Goal: Transaction & Acquisition: Purchase product/service

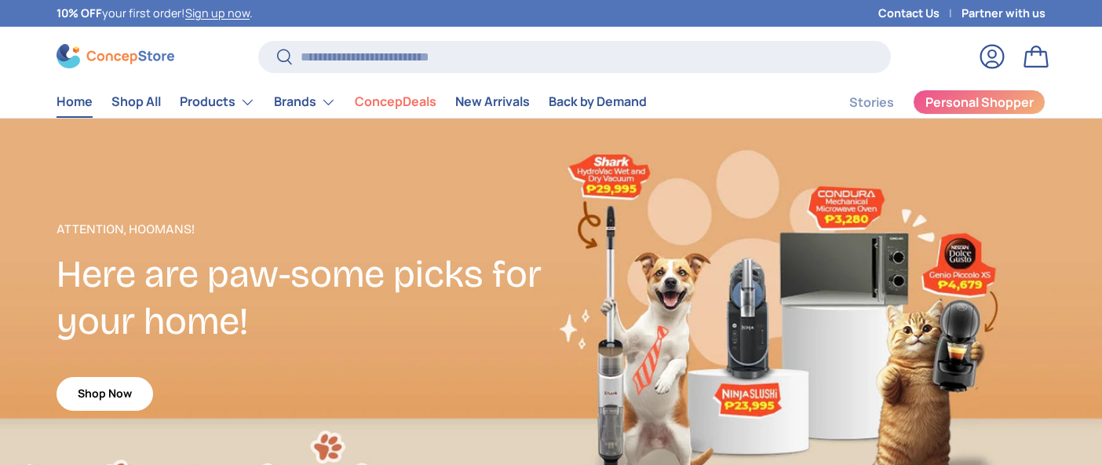
scroll to position [4059, 6417]
click at [392, 105] on link "ConcepDeals" at bounding box center [396, 101] width 82 height 31
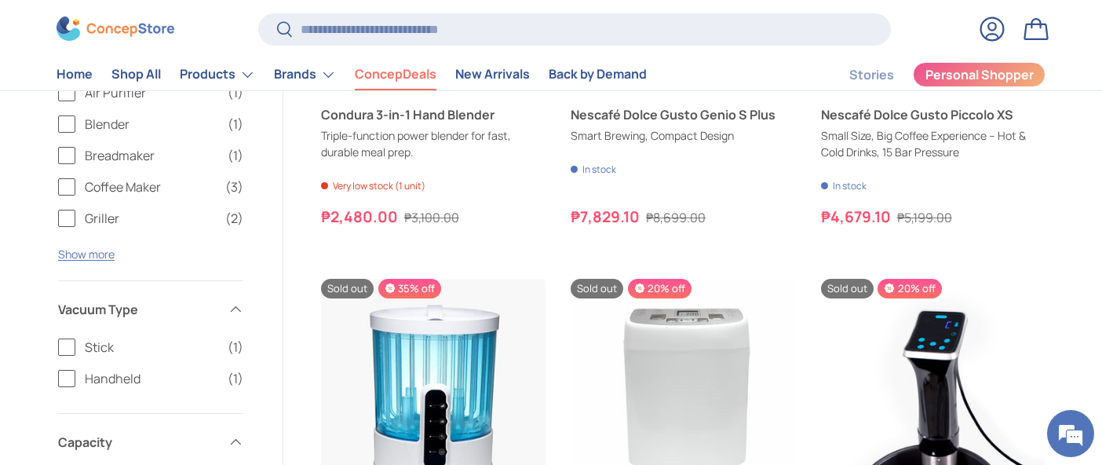
scroll to position [2987, 0]
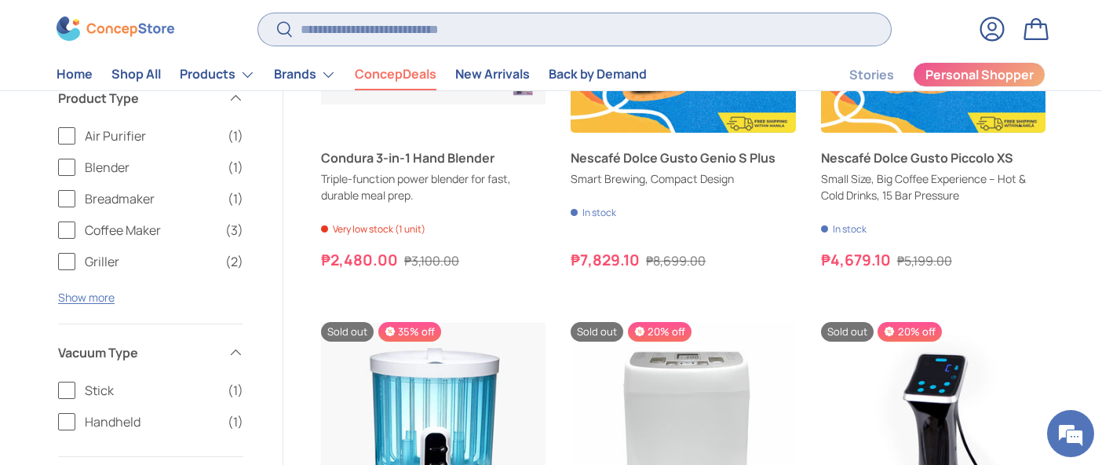
click at [463, 38] on input "Search" at bounding box center [574, 29] width 633 height 32
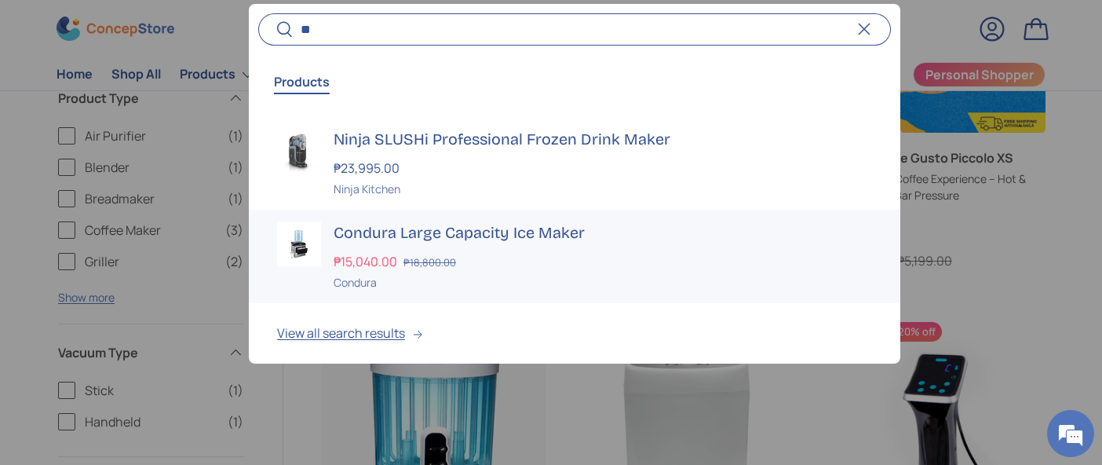
scroll to position [280, 0]
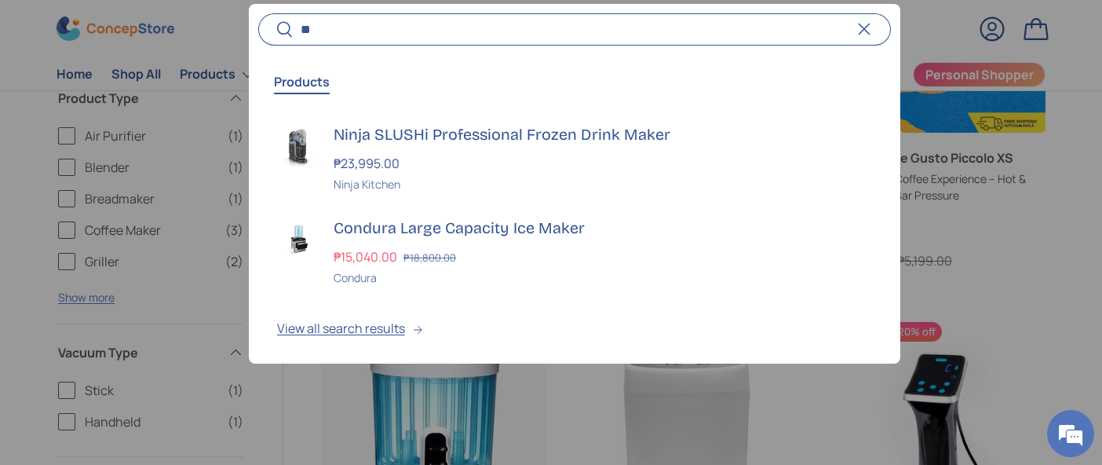
type input "**"
click at [870, 26] on button "Reset" at bounding box center [864, 30] width 35 height 35
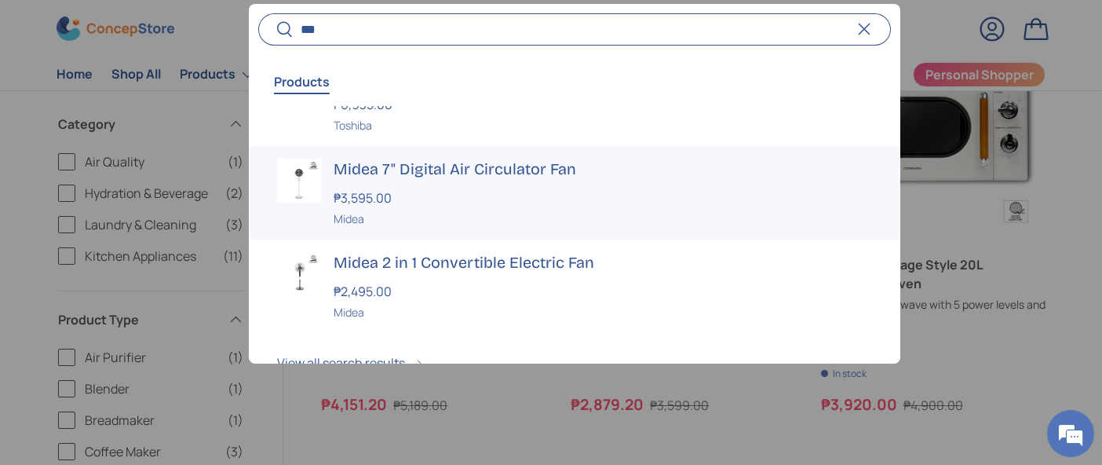
scroll to position [94, 0]
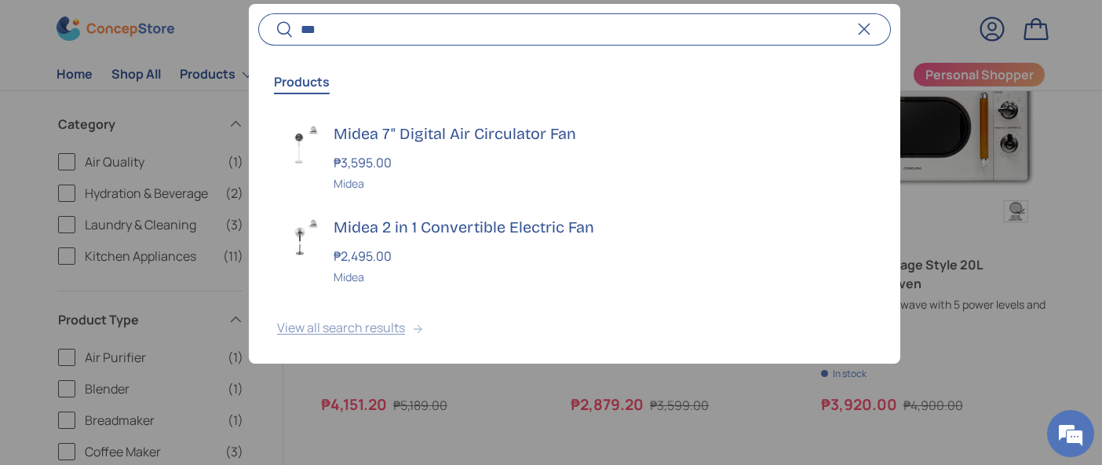
type input "***"
click at [368, 334] on button "View all search results" at bounding box center [574, 331] width 651 height 66
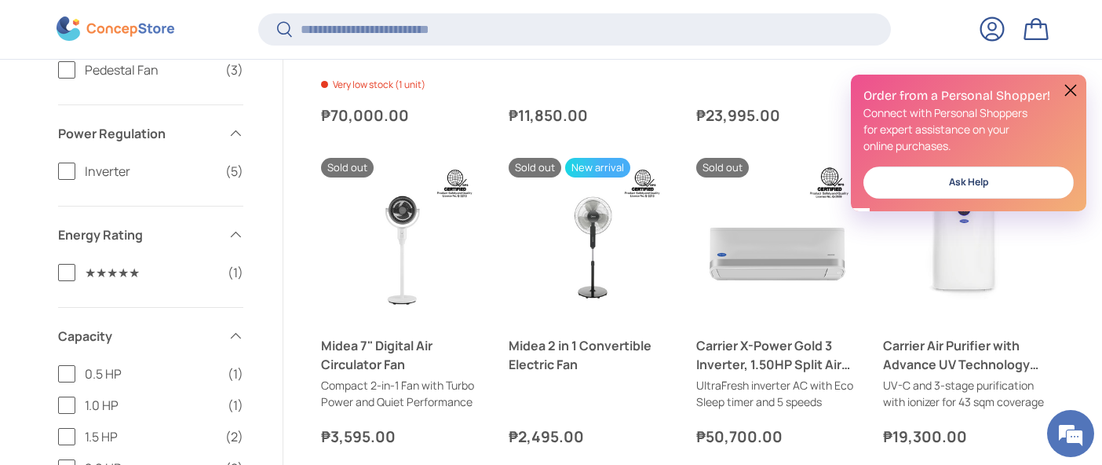
scroll to position [852, 0]
